Goal: Information Seeking & Learning: Learn about a topic

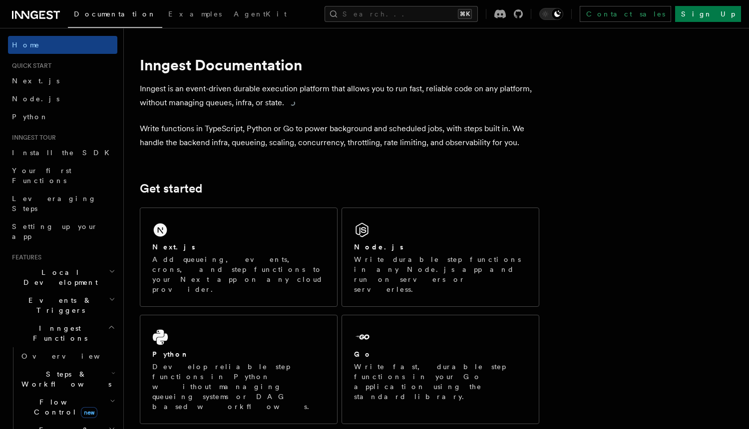
drag, startPoint x: 0, startPoint y: 0, endPoint x: 216, endPoint y: 89, distance: 233.2
click at [216, 89] on p "Inngest is an event-driven durable execution platform that allows you to run fa…" at bounding box center [339, 96] width 399 height 28
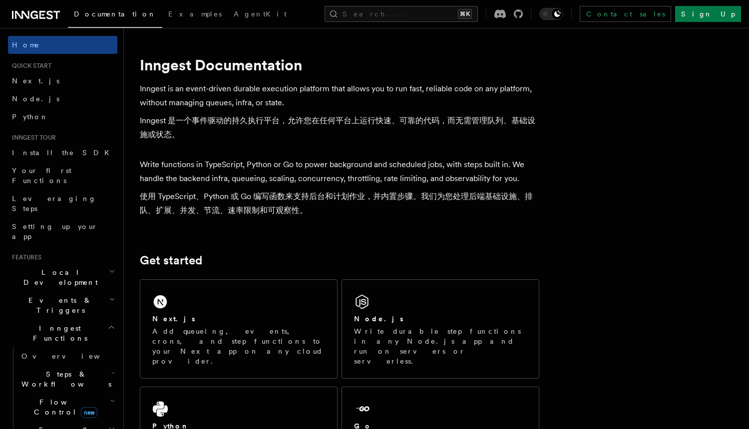
click at [231, 165] on p "Write functions in TypeScript, Python or Go to power background and scheduled j…" at bounding box center [339, 190] width 399 height 64
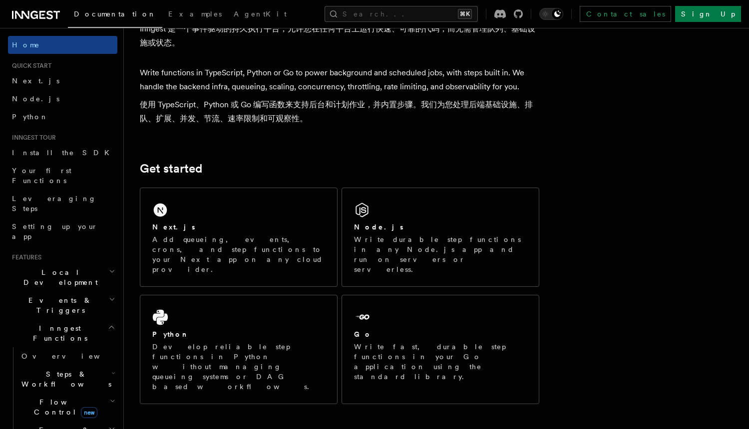
scroll to position [106, 0]
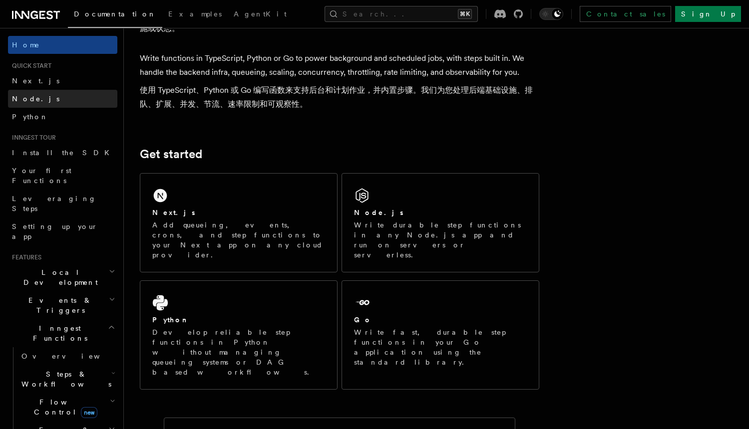
click at [63, 92] on link "Node.js" at bounding box center [62, 99] width 109 height 18
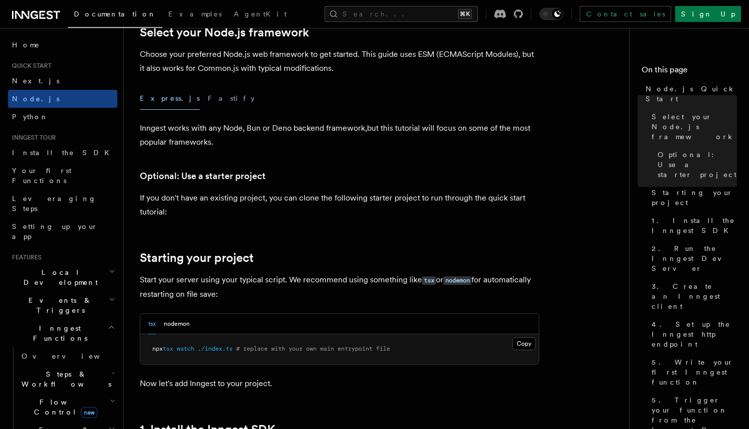
scroll to position [300, 0]
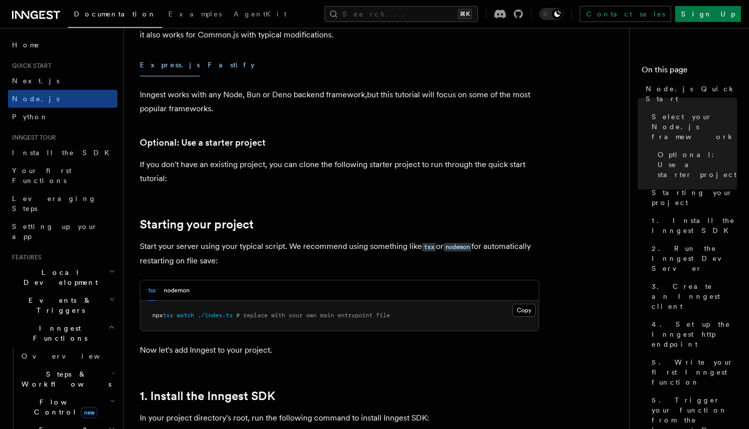
click at [208, 60] on button "Fastify" at bounding box center [231, 65] width 47 height 22
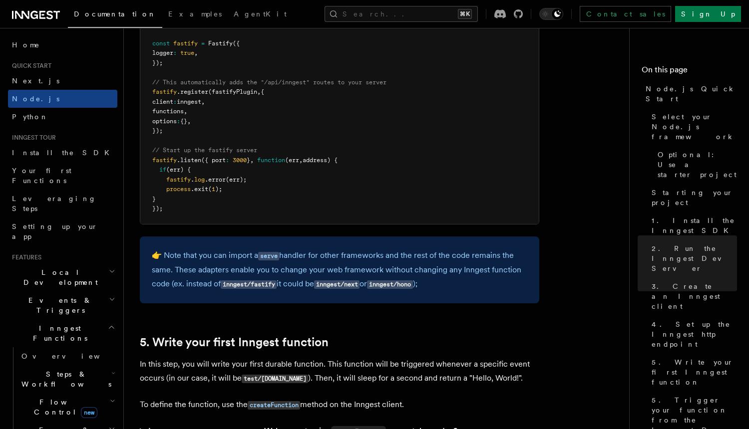
scroll to position [1653, 0]
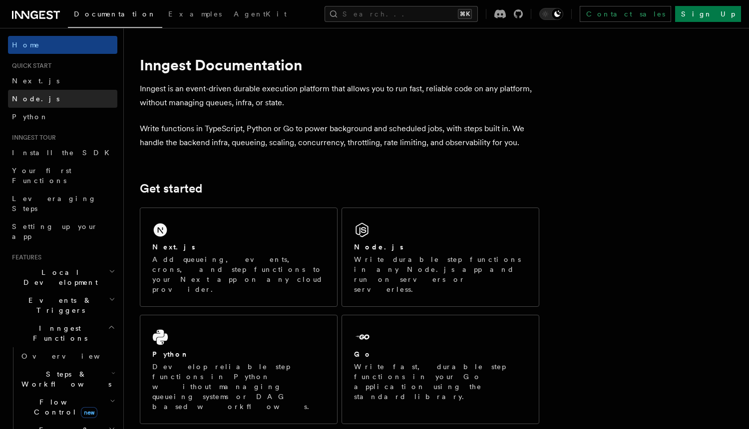
click at [60, 94] on link "Node.js" at bounding box center [62, 99] width 109 height 18
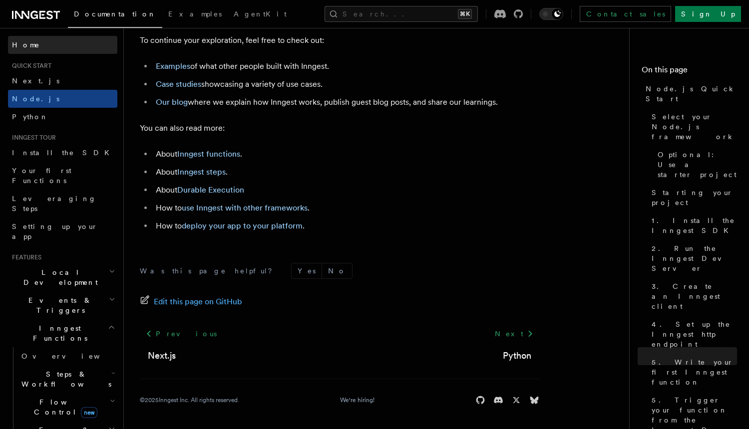
click at [20, 48] on span "Home" at bounding box center [26, 45] width 28 height 10
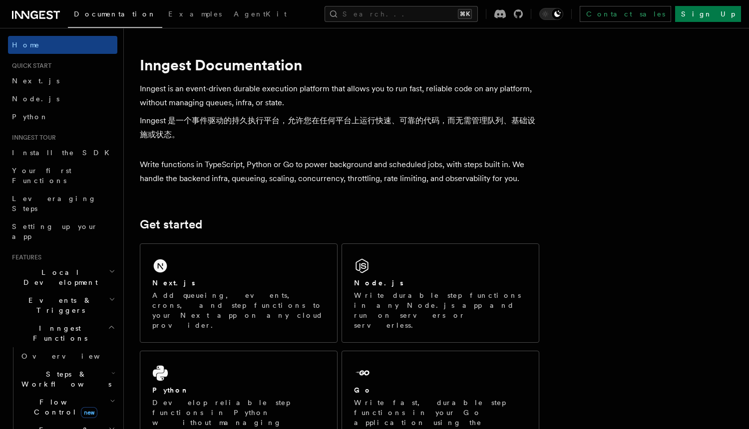
click at [182, 101] on p "Inngest is an event-driven durable execution platform that allows you to run fa…" at bounding box center [339, 114] width 399 height 64
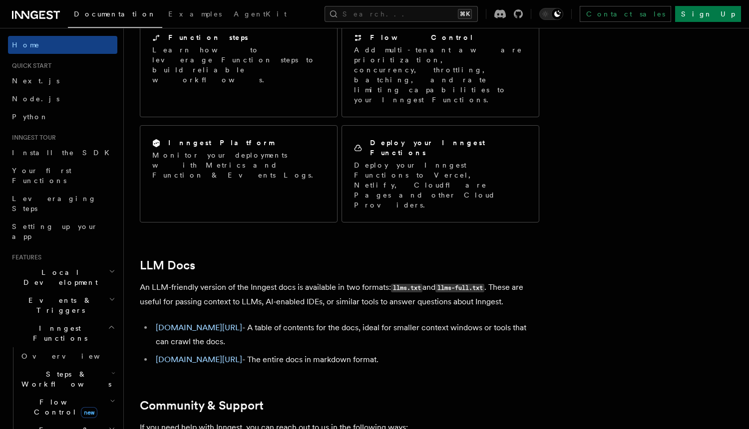
scroll to position [13, 0]
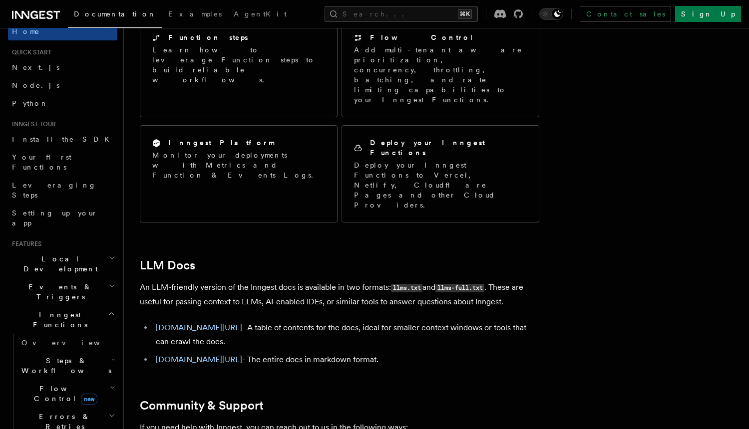
click at [63, 254] on span "Local Development" at bounding box center [58, 264] width 101 height 20
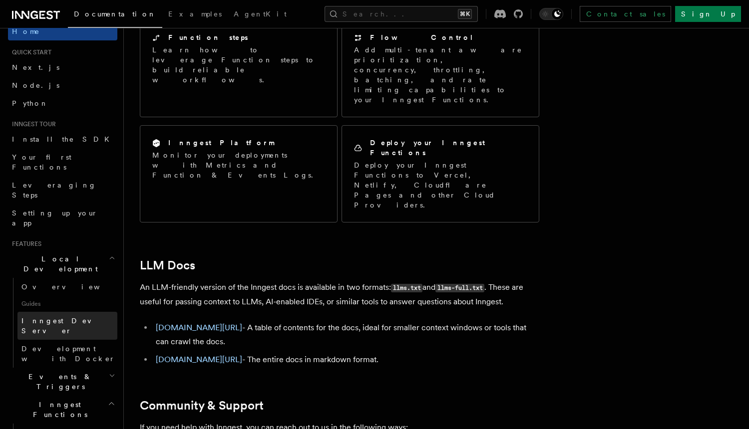
click at [64, 312] on link "Inngest Dev Server" at bounding box center [67, 326] width 100 height 28
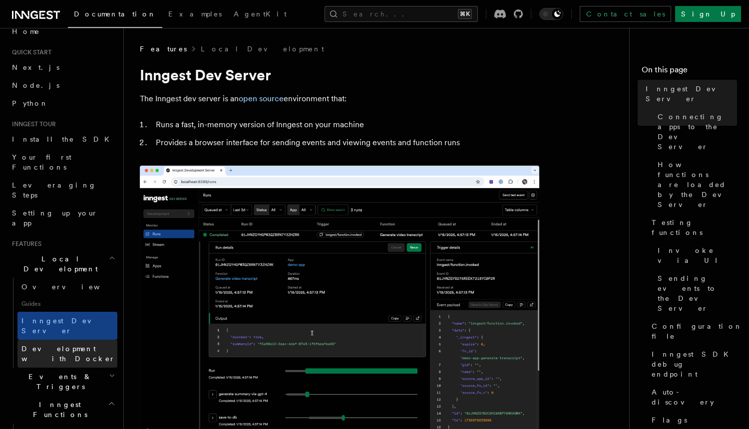
click at [88, 345] on span "Development with Docker" at bounding box center [68, 354] width 94 height 18
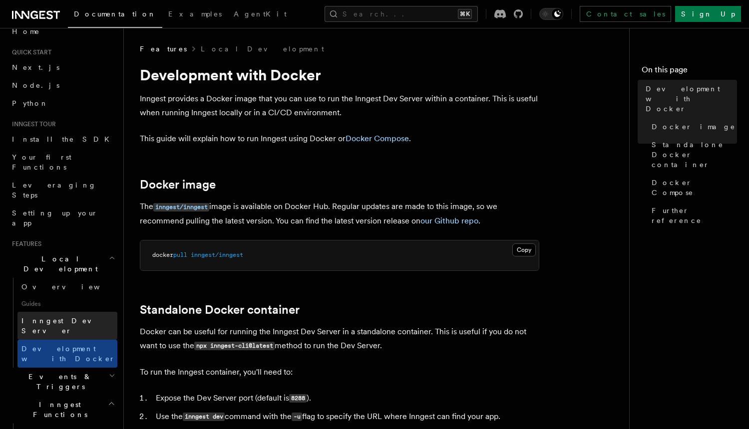
click at [82, 312] on link "Inngest Dev Server" at bounding box center [67, 326] width 100 height 28
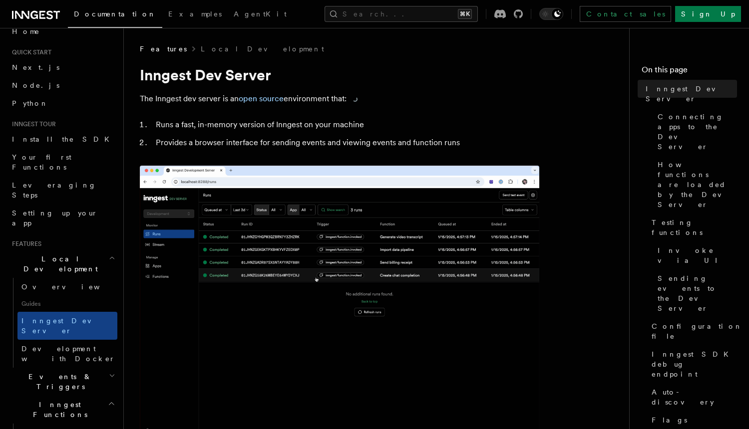
click at [169, 102] on p "The Inngest dev server is an open source environment that:" at bounding box center [339, 99] width 399 height 14
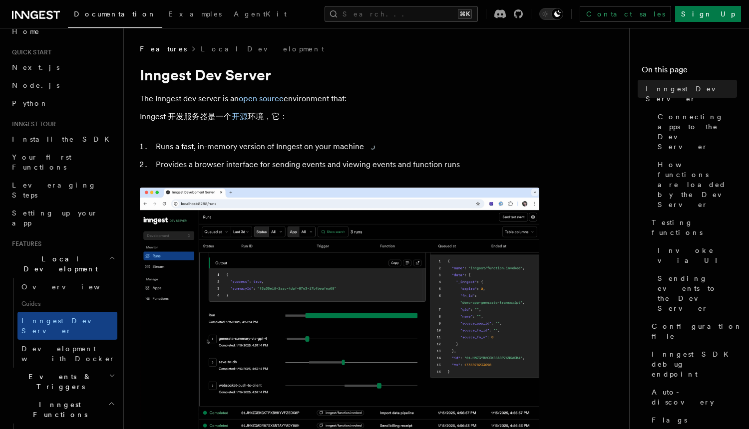
click at [180, 151] on li "Runs a fast, in-memory version of Inngest on your machine" at bounding box center [346, 147] width 386 height 14
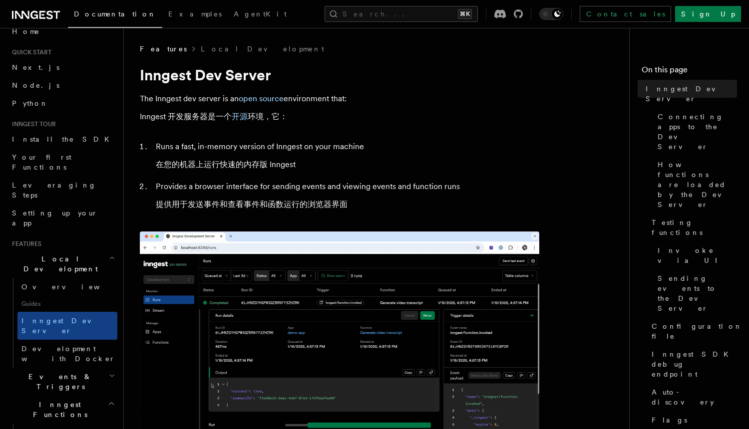
click at [185, 188] on li "Provides a browser interface for sending events and viewing events and function…" at bounding box center [346, 198] width 386 height 36
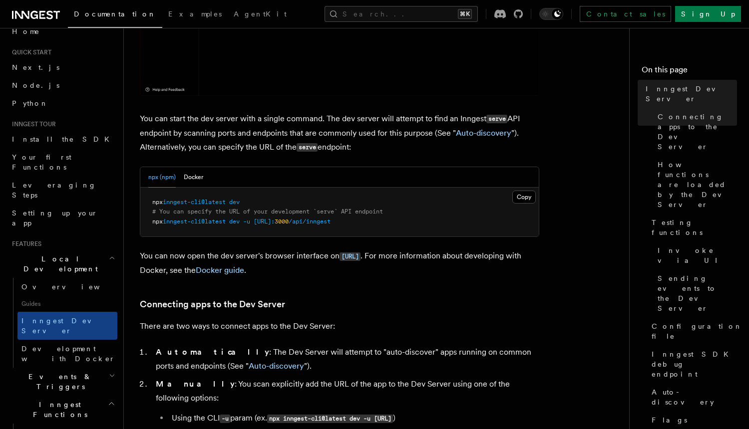
scroll to position [424, 0]
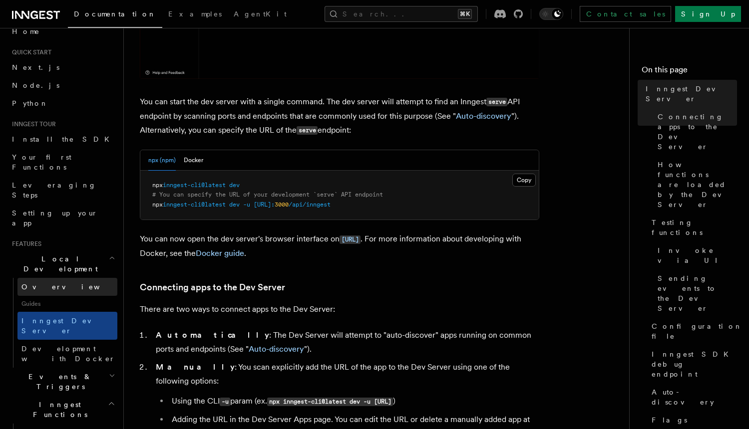
click at [81, 278] on link "Overview" at bounding box center [67, 287] width 100 height 18
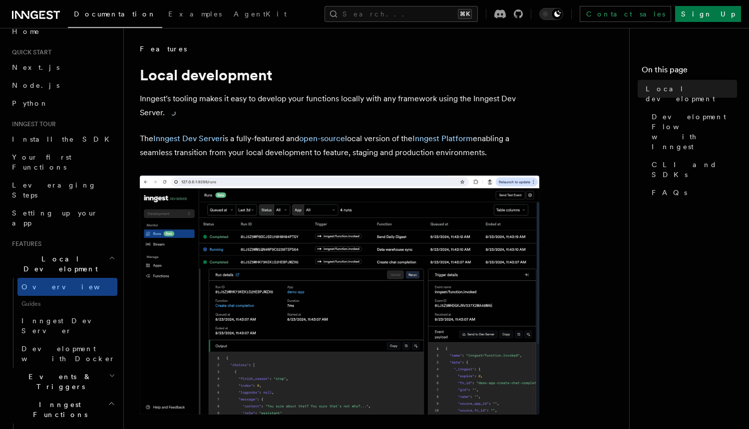
click at [251, 103] on p "Inngest's tooling makes it easy to develop your functions locally with any fram…" at bounding box center [339, 106] width 399 height 28
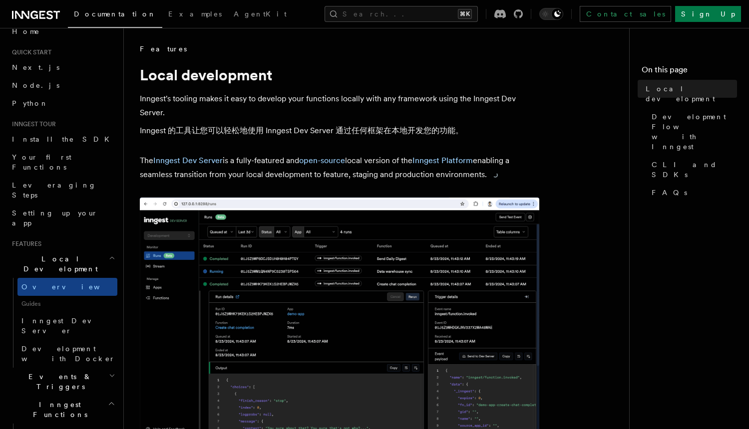
click at [266, 164] on p "The Inngest Dev Server is a fully-featured and open-source local version of the…" at bounding box center [339, 168] width 399 height 28
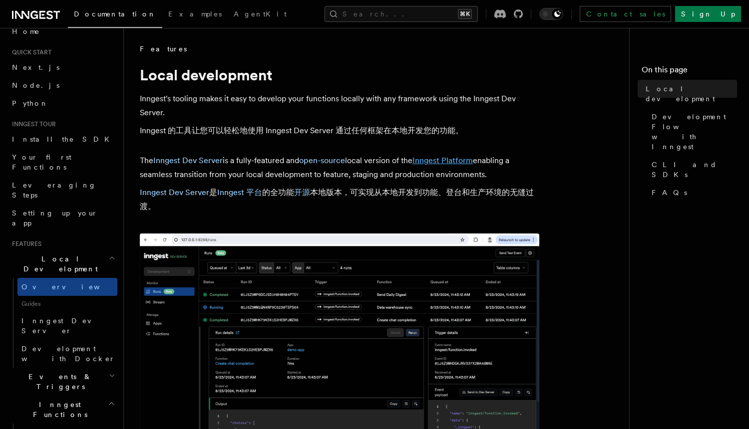
click at [451, 164] on link "Inngest Platform" at bounding box center [442, 160] width 60 height 9
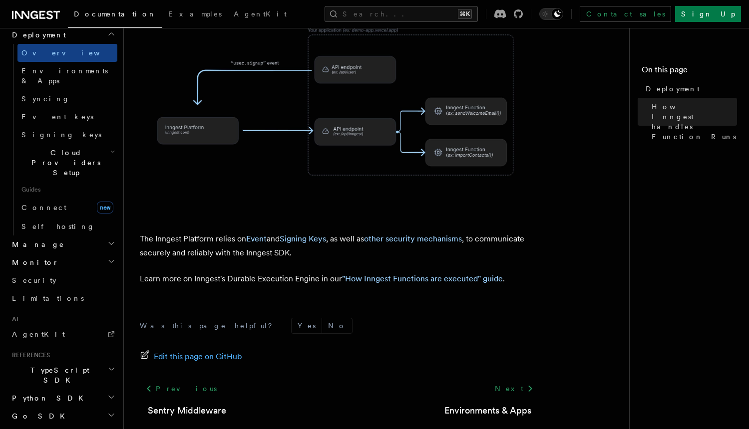
scroll to position [523, 0]
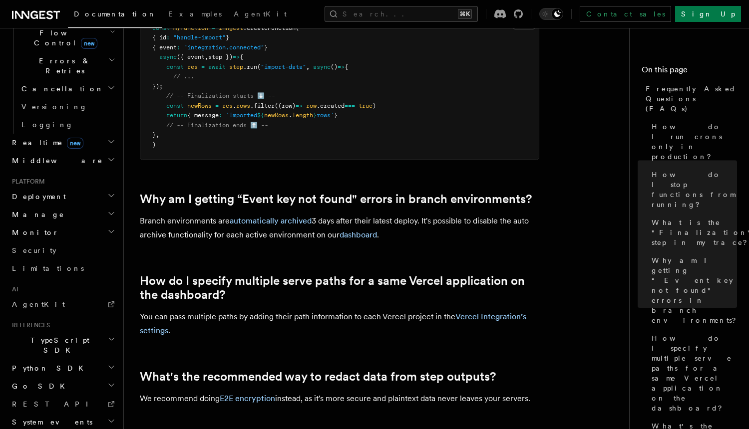
scroll to position [680, 0]
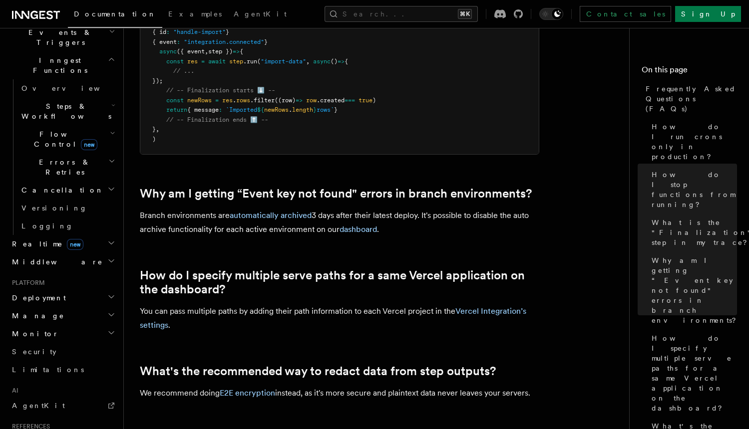
scroll to position [235, 0]
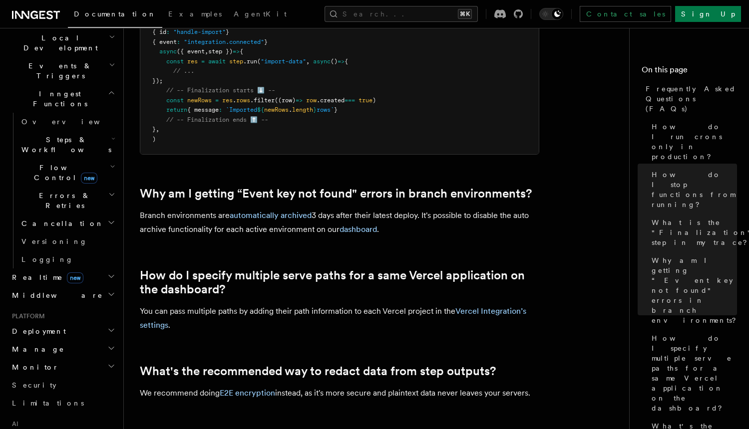
click at [70, 322] on h2 "Deployment" at bounding box center [62, 331] width 109 height 18
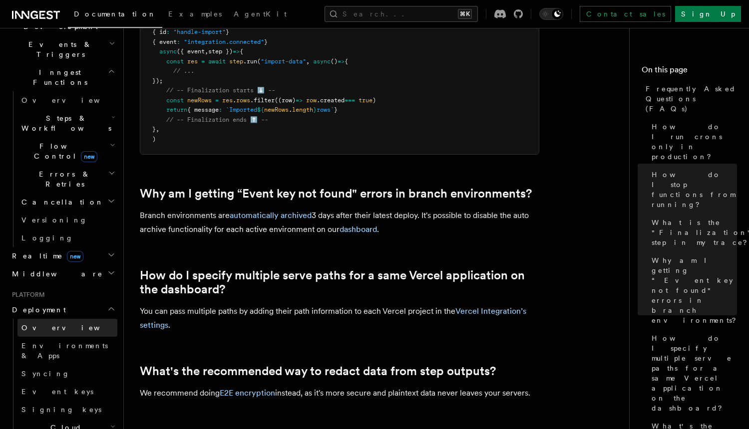
scroll to position [259, 0]
click at [50, 321] on span "Overview" at bounding box center [72, 325] width 103 height 8
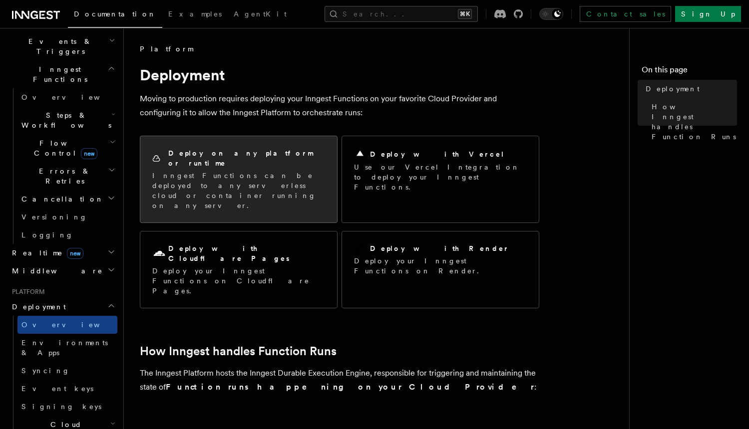
click at [210, 183] on div "Deploy on any platform or runtime Inngest Functions can be deployed to any serv…" at bounding box center [238, 179] width 197 height 86
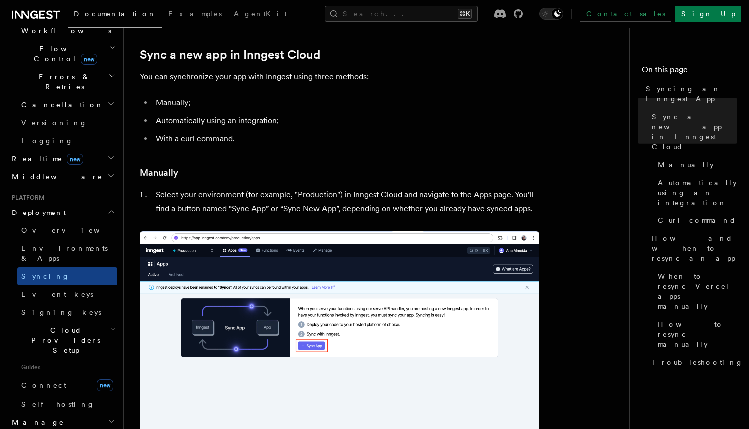
scroll to position [359, 0]
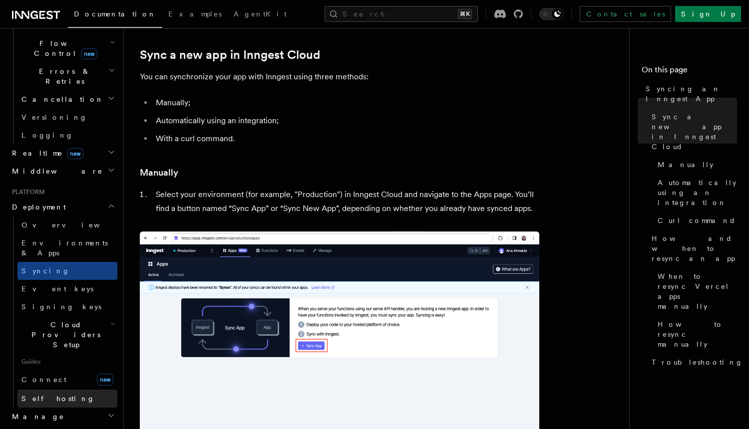
click at [109, 390] on link "Self hosting" at bounding box center [67, 399] width 100 height 18
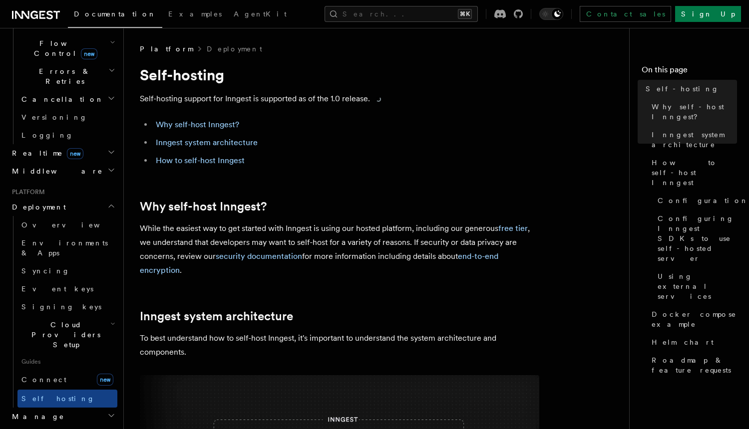
click at [247, 98] on p "Self-hosting support for Inngest is supported as of the 1.0 release." at bounding box center [339, 99] width 399 height 14
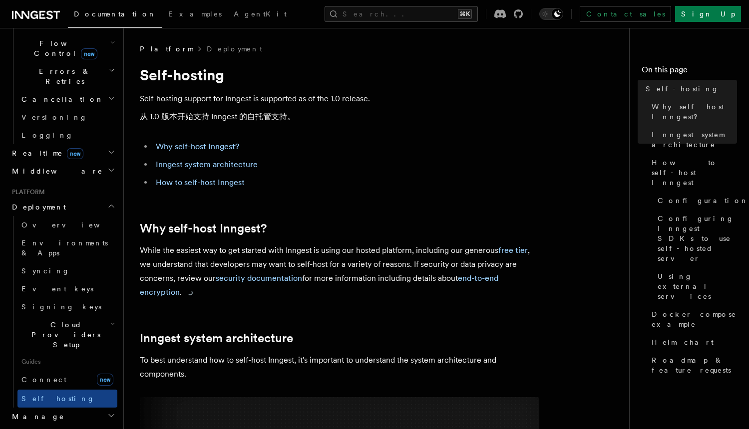
click at [231, 260] on p "While the easiest way to get started with Inngest is using our hosted platform,…" at bounding box center [339, 272] width 399 height 56
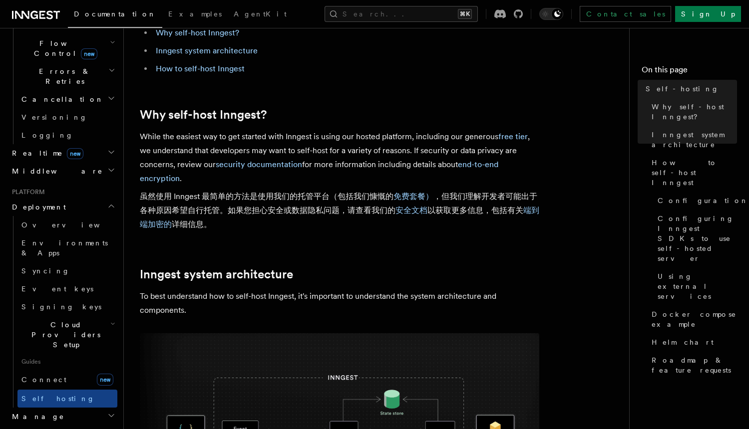
scroll to position [115, 0]
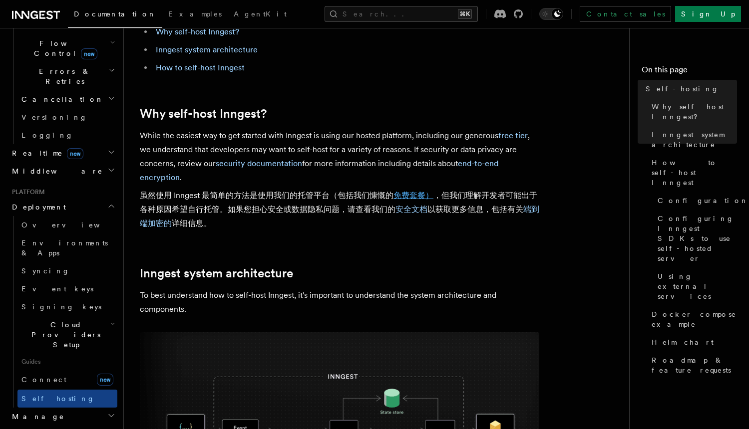
click at [404, 191] on link "免费套餐）" at bounding box center [413, 195] width 40 height 9
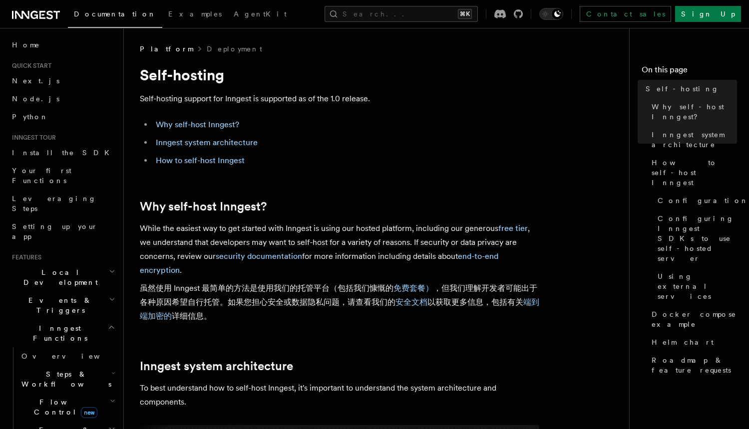
click at [263, 231] on p "While the easiest way to get started with Inngest is using our hosted platform,…" at bounding box center [339, 275] width 399 height 106
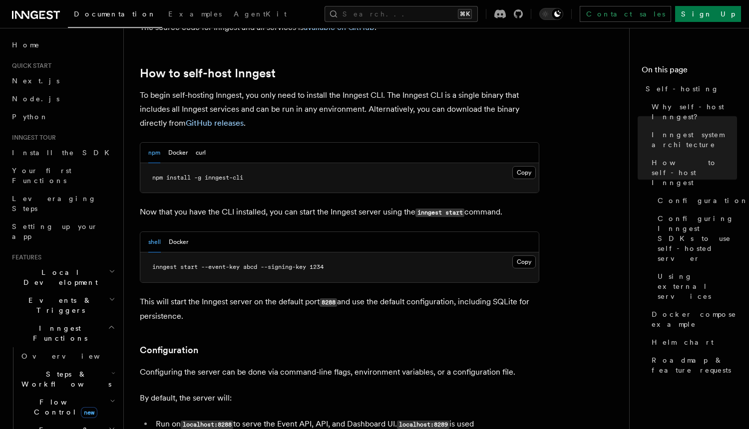
scroll to position [1032, 0]
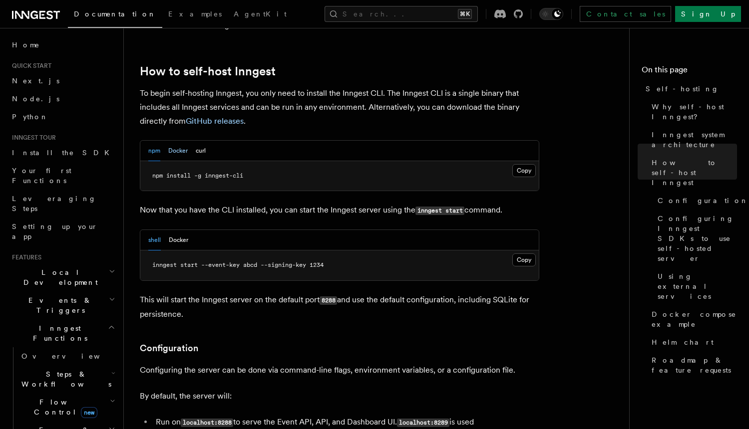
click at [180, 141] on button "Docker" at bounding box center [177, 151] width 19 height 20
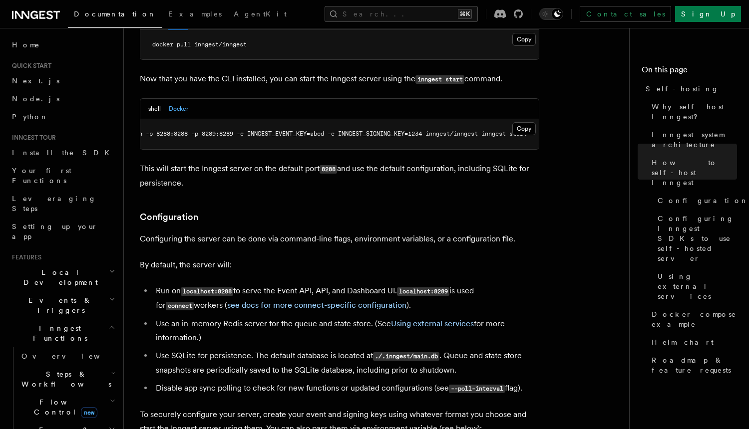
scroll to position [1165, 0]
click at [303, 161] on p "This will start the Inngest server on the default port 8288 and use the default…" at bounding box center [339, 175] width 399 height 28
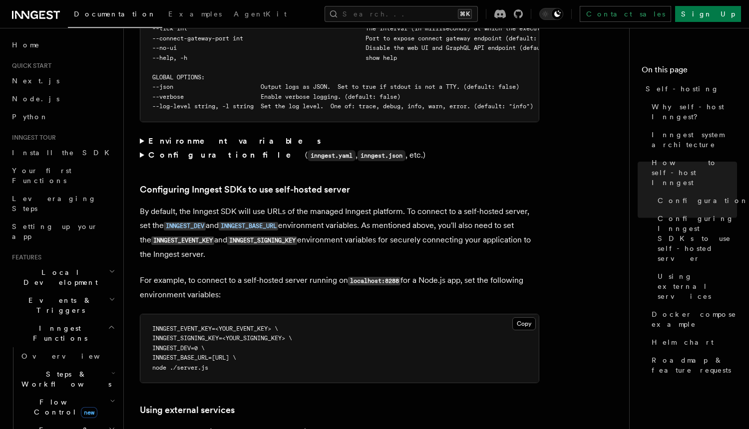
scroll to position [2140, 0]
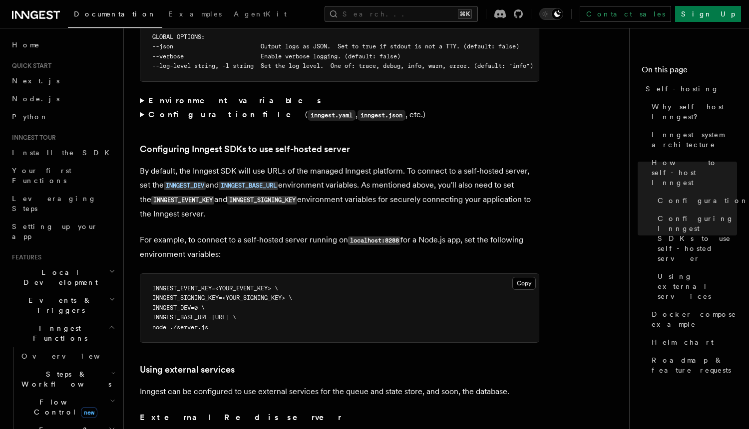
click at [175, 94] on summary "Environment variables" at bounding box center [339, 101] width 399 height 14
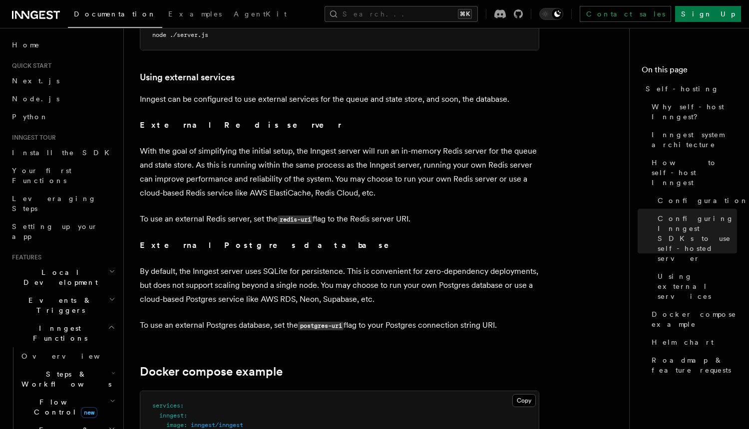
scroll to position [2485, 0]
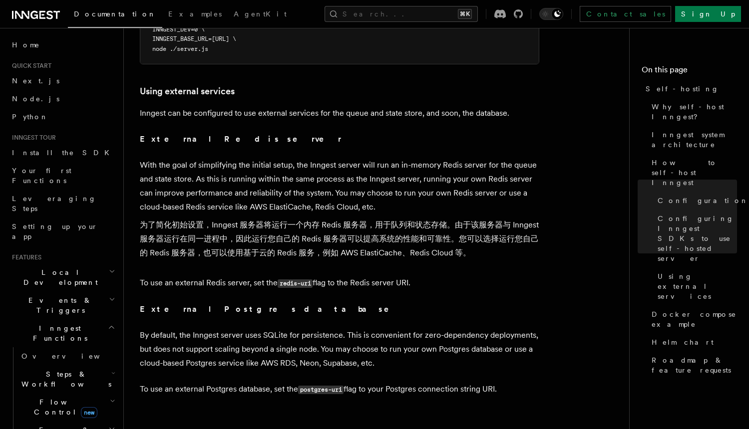
click at [230, 158] on p "With the goal of simplifying the initial setup, the Inngest server will run an …" at bounding box center [339, 211] width 399 height 106
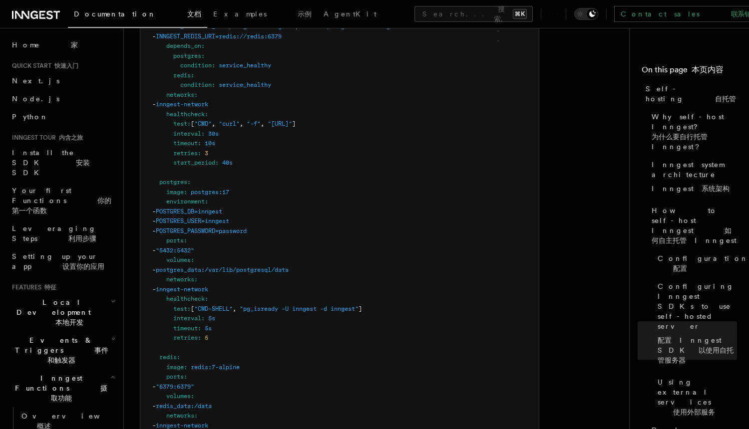
scroll to position [3015, 0]
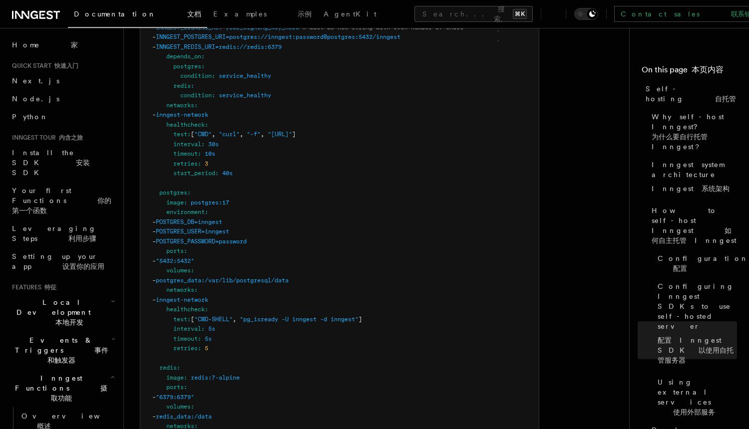
scroll to position [104, 0]
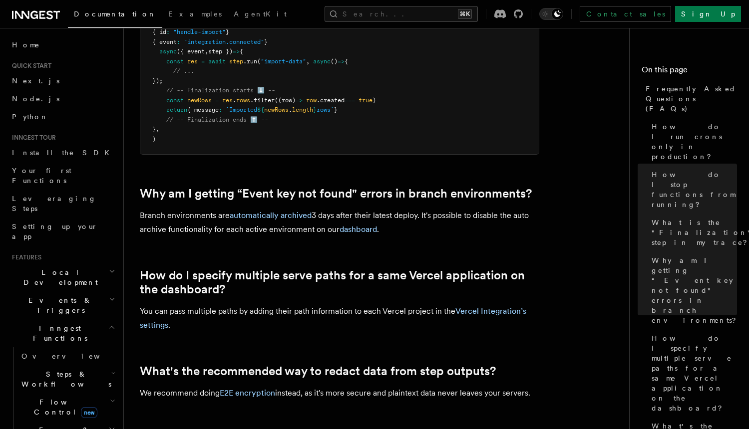
scroll to position [422, 0]
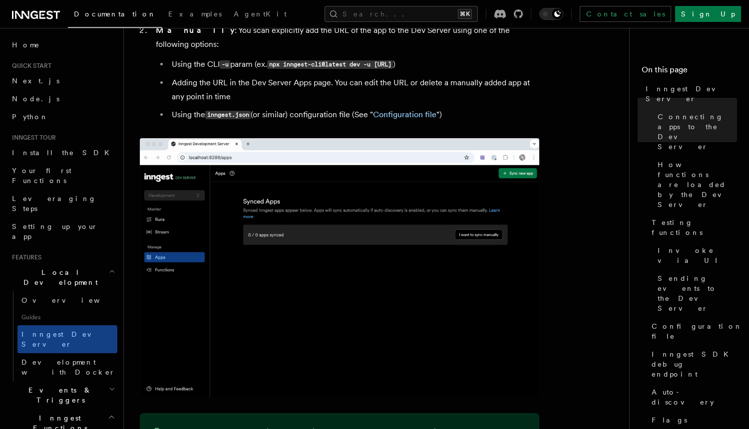
scroll to position [695, 0]
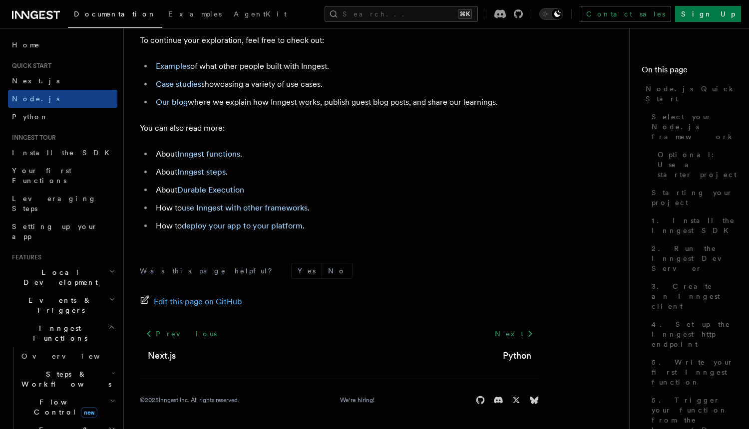
scroll to position [6414, 0]
